Goal: Use online tool/utility

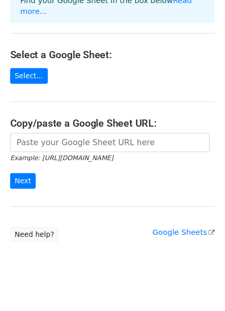
scroll to position [92, 0]
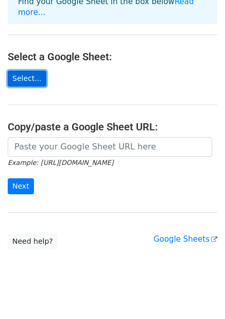
click at [25, 71] on link "Select..." at bounding box center [27, 79] width 39 height 16
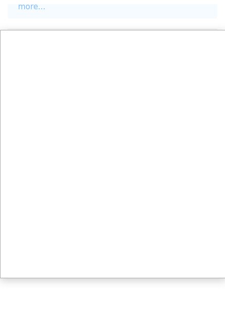
scroll to position [94, 0]
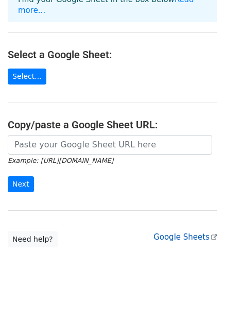
click at [178, 233] on link "Google Sheets" at bounding box center [186, 237] width 64 height 9
click at [177, 170] on form "Example: https://docs.google.com/spreadsheets/d/abc/edit Next" at bounding box center [113, 164] width 210 height 58
click at [181, 247] on body "Choose a Google Sheet Use one of the options below... How to send your first Me…" at bounding box center [112, 101] width 225 height 375
click at [163, 163] on form "Example: https://docs.google.com/spreadsheets/d/abc/edit Next" at bounding box center [113, 164] width 210 height 58
click at [177, 63] on main "Choose a Google Sheet Use one of the options below... How to send your first Me…" at bounding box center [112, 81] width 225 height 334
